Goal: Communication & Community: Answer question/provide support

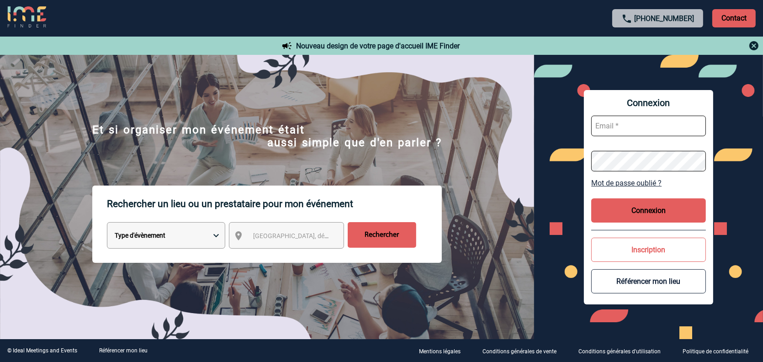
click at [624, 121] on input "text" at bounding box center [648, 126] width 115 height 21
type input "m.chevillard@cnr.tm.fr"
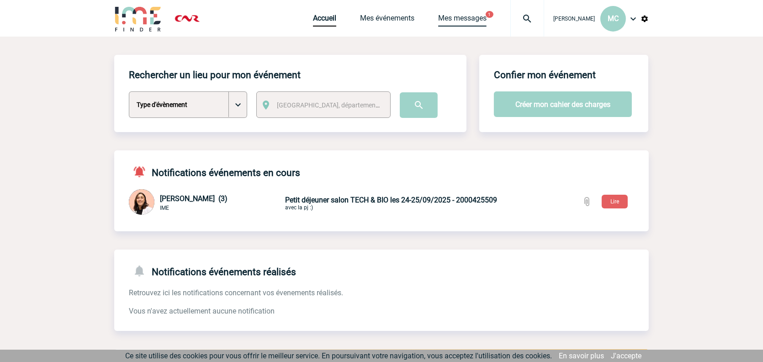
click at [438, 18] on link "Mes messages" at bounding box center [462, 20] width 48 height 13
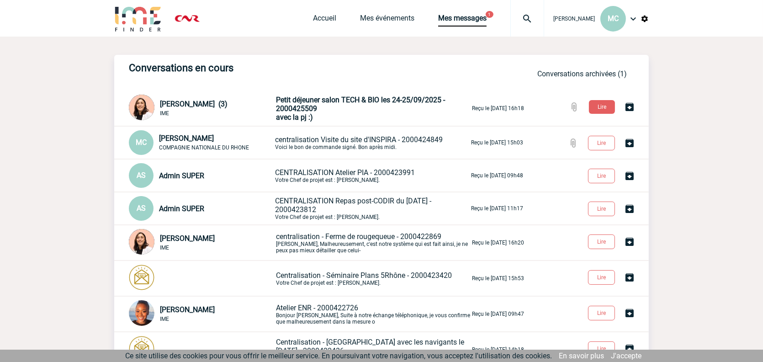
click at [346, 99] on span "Petit déjeuner salon TECH & BIO les 24-25/09/2025 - 2000425509" at bounding box center [360, 103] width 169 height 17
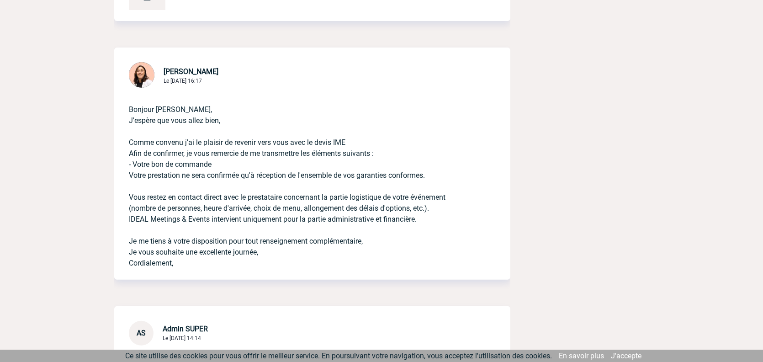
scroll to position [411, 0]
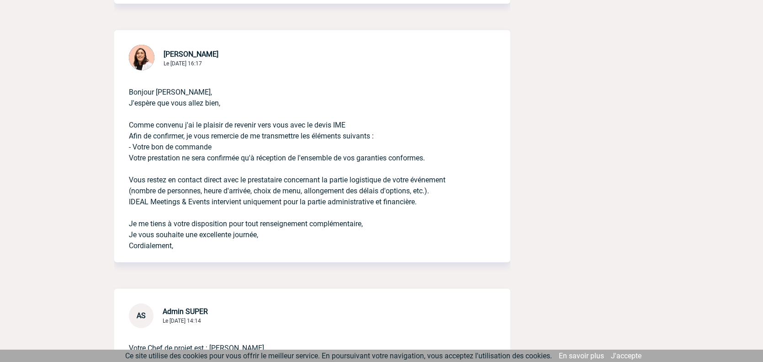
click at [233, 184] on p "Bonjour Marie-Stéphanie, J'espère que vous allez bien, Comme convenu j'ai le pl…" at bounding box center [299, 161] width 341 height 179
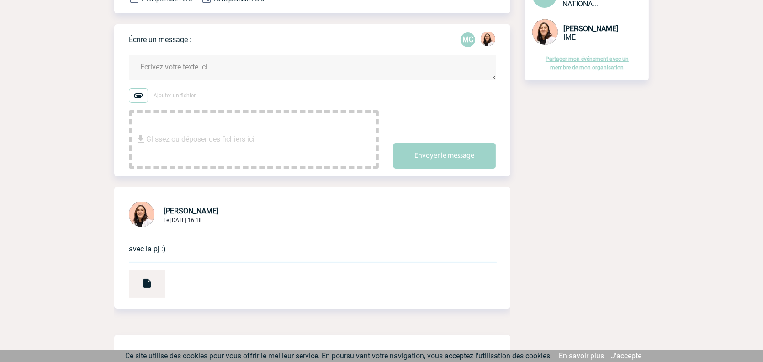
scroll to position [91, 0]
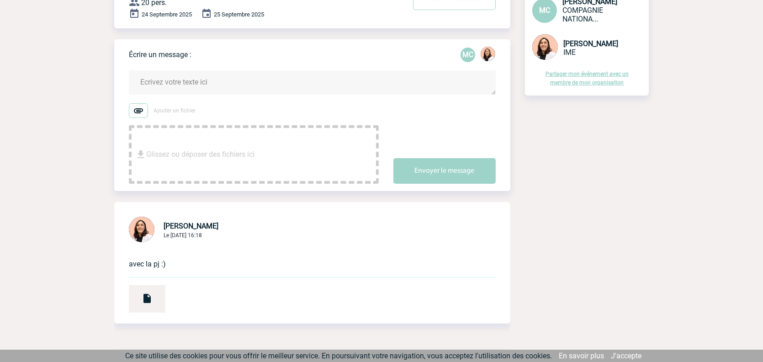
click at [179, 84] on textarea at bounding box center [312, 82] width 367 height 24
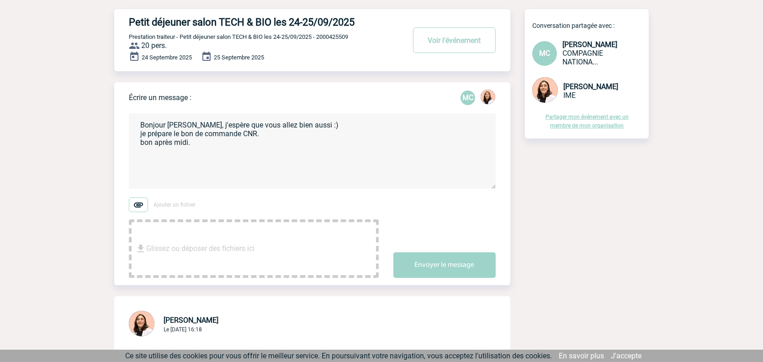
scroll to position [0, 0]
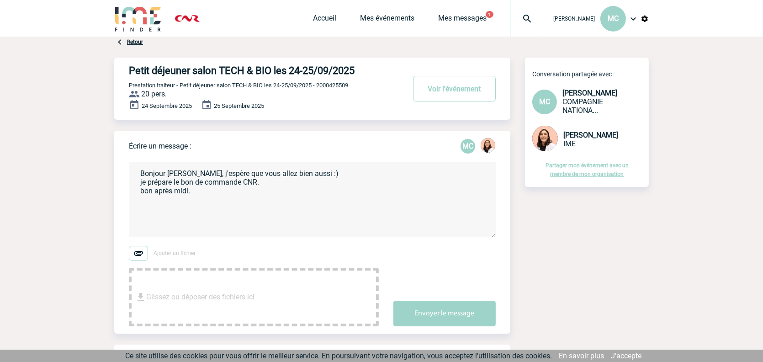
click at [327, 179] on textarea "Bonjour Mélissa, j'espère que vous allez bien aussi :) je prépare le bon de com…" at bounding box center [312, 199] width 367 height 75
click at [320, 173] on textarea "Bonjour Mélissa, j'espère que vous allez bien aussi :) je prépare le bon de com…" at bounding box center [312, 199] width 367 height 75
click at [295, 174] on textarea "Bonjour Mélissa, j'espère que vous allez bien aussi. je prépare le bon de comma…" at bounding box center [312, 199] width 367 height 75
type textarea "Bonjour Mélissa, j'espère que vous allez bien également. Je prépare le bon de c…"
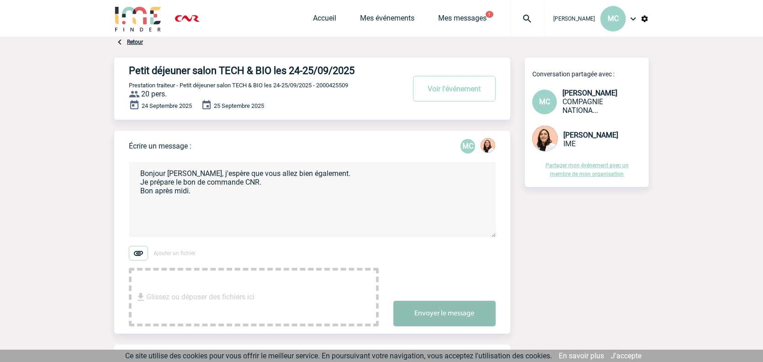
click at [464, 313] on button "Envoyer le message" at bounding box center [444, 313] width 102 height 26
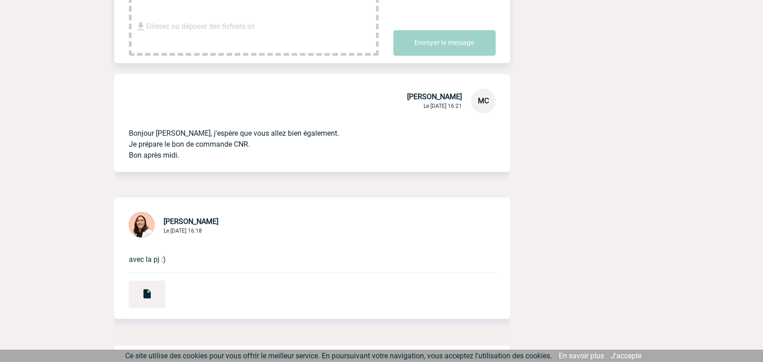
scroll to position [274, 0]
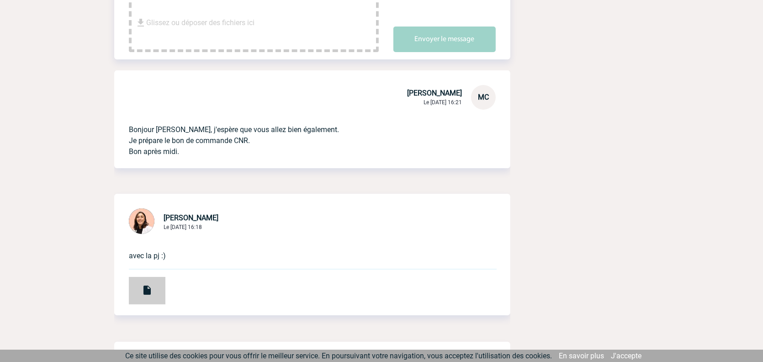
click at [143, 290] on img at bounding box center [147, 290] width 11 height 11
